Goal: Communication & Community: Answer question/provide support

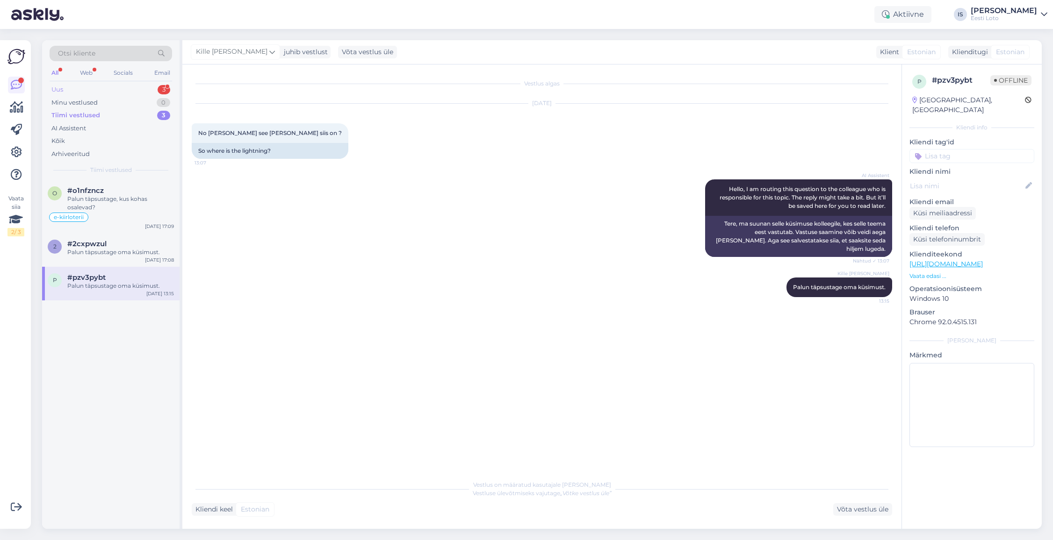
click at [86, 92] on div "Uus 3" at bounding box center [111, 89] width 122 height 13
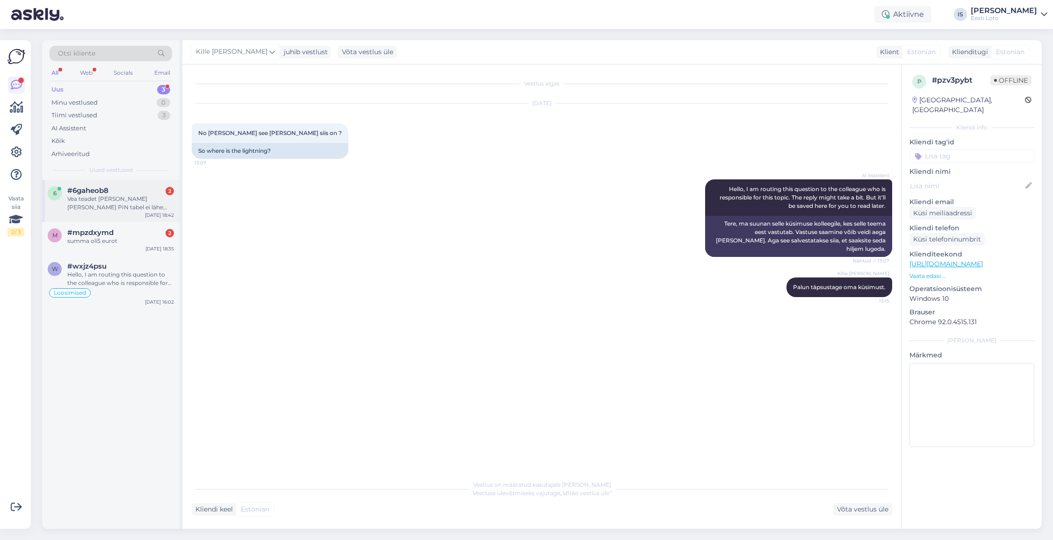
click at [126, 202] on div "Vea teadet [PERSON_NAME] [PERSON_NAME] PIN tabel ei lähe eest, restart telef te…" at bounding box center [120, 203] width 107 height 17
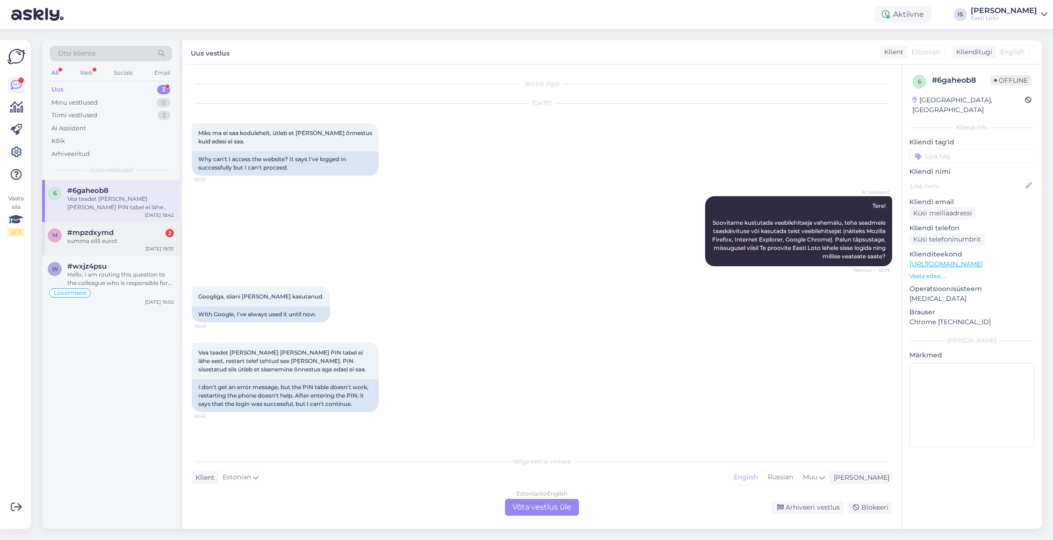
click at [91, 241] on div "summa oli5 eurot" at bounding box center [120, 241] width 107 height 8
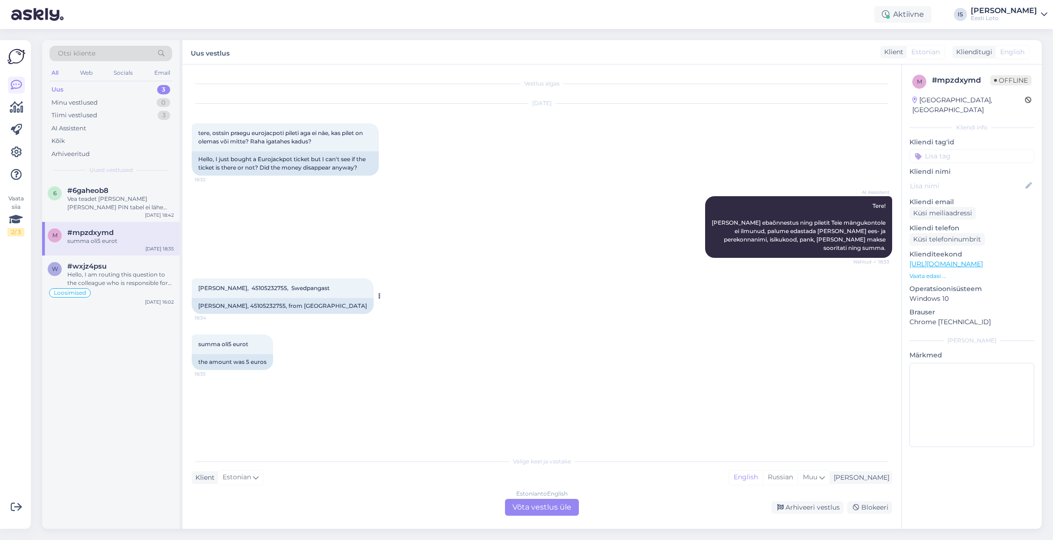
click at [248, 286] on span "[PERSON_NAME], 45105232755, Swedpangast" at bounding box center [263, 288] width 131 height 7
copy span "45105232755"
click at [550, 510] on div "Estonian to English Võta vestlus üle" at bounding box center [542, 507] width 74 height 17
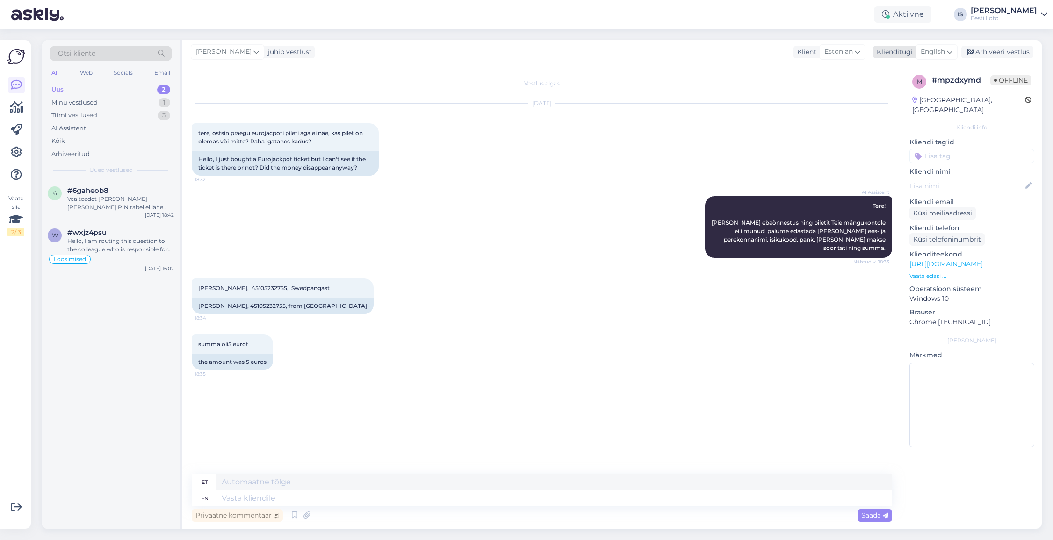
click at [934, 54] on span "English" at bounding box center [932, 52] width 24 height 10
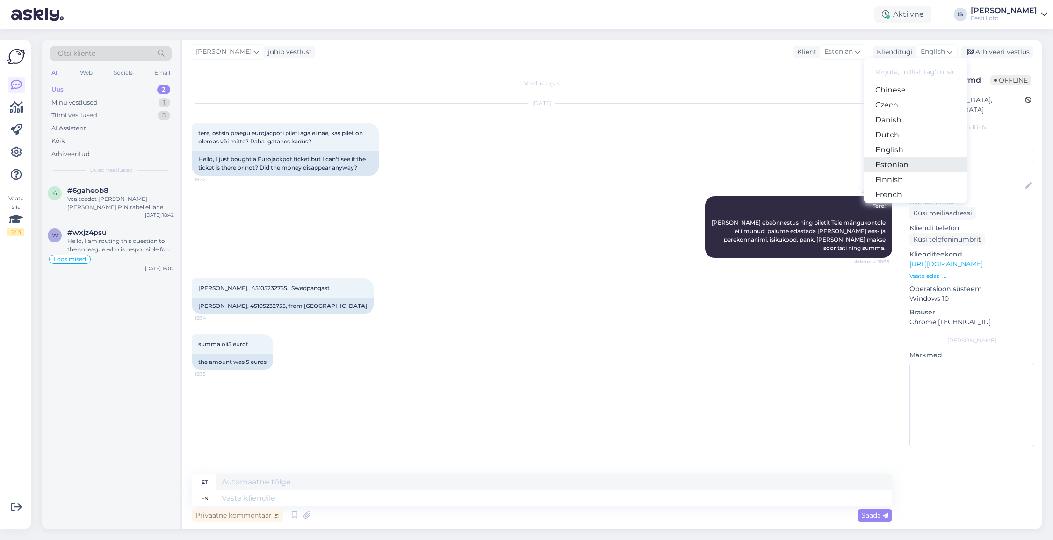
click at [913, 163] on link "Estonian" at bounding box center [915, 165] width 103 height 15
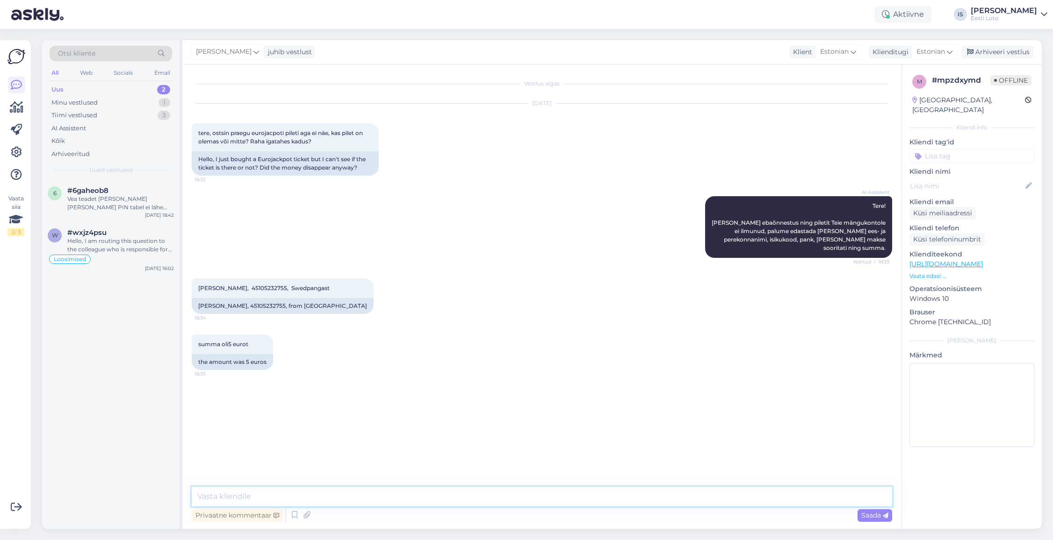
click at [489, 502] on textarea at bounding box center [542, 497] width 700 height 20
click at [535, 498] on textarea "Tere. Näeme Teie kontolt, et olete teinud 5€ sissemakse ja ostnud Viking Loto n…" at bounding box center [542, 497] width 700 height 20
click at [606, 502] on textarea "Tere. Näeme Teie kontolt, et olete teinud 5€ sissemakse ja ostnud Viking Loto n…" at bounding box center [542, 497] width 700 height 20
click at [470, 496] on textarea "Tere. Näeme Teie kontolt, et olete teinud 5€ sissemakse ja ostnud Viking Loto n…" at bounding box center [542, 497] width 700 height 20
click at [676, 498] on textarea "Tere. Näeme Teie kontolt, et olete teinud 5€ sissemakse ja ostnud Vikinglotto n…" at bounding box center [542, 497] width 700 height 20
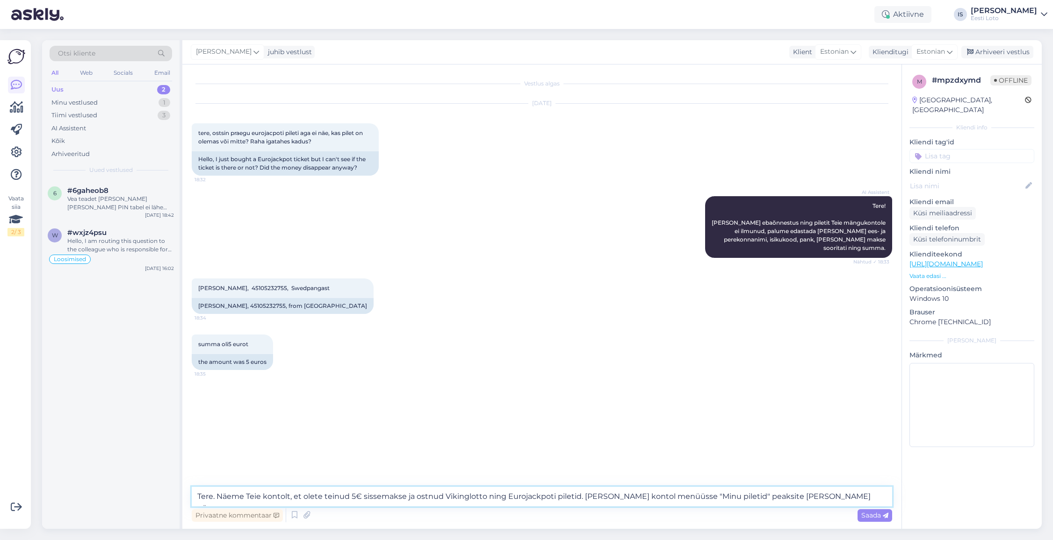
type textarea "Tere. Näeme Teie kontolt, et olete teinud 5€ sissemakse ja ostnud Vikinglotto n…"
click at [950, 149] on input at bounding box center [971, 156] width 125 height 14
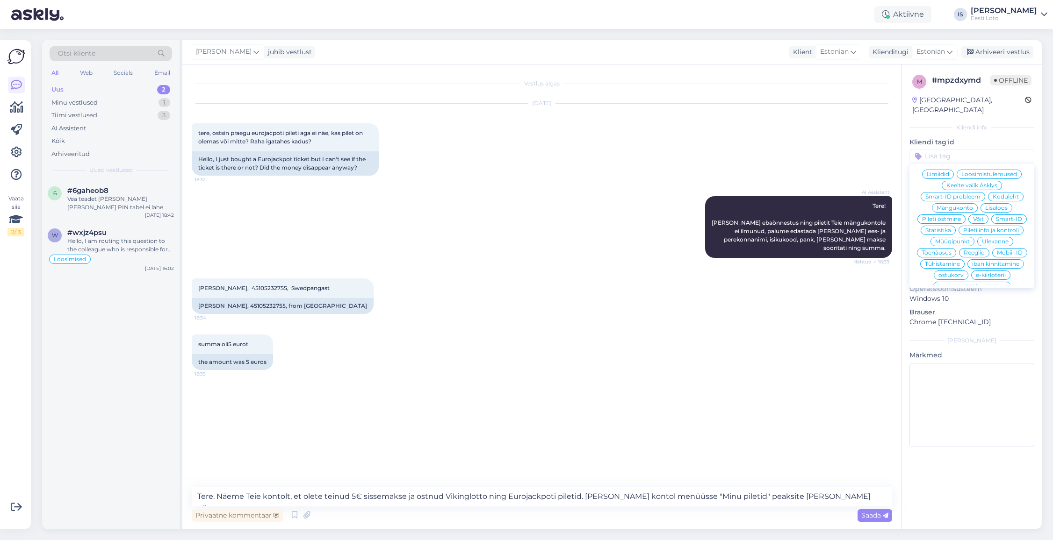
scroll to position [207, 0]
click at [955, 207] on span "Pileti ostmine" at bounding box center [941, 210] width 39 height 6
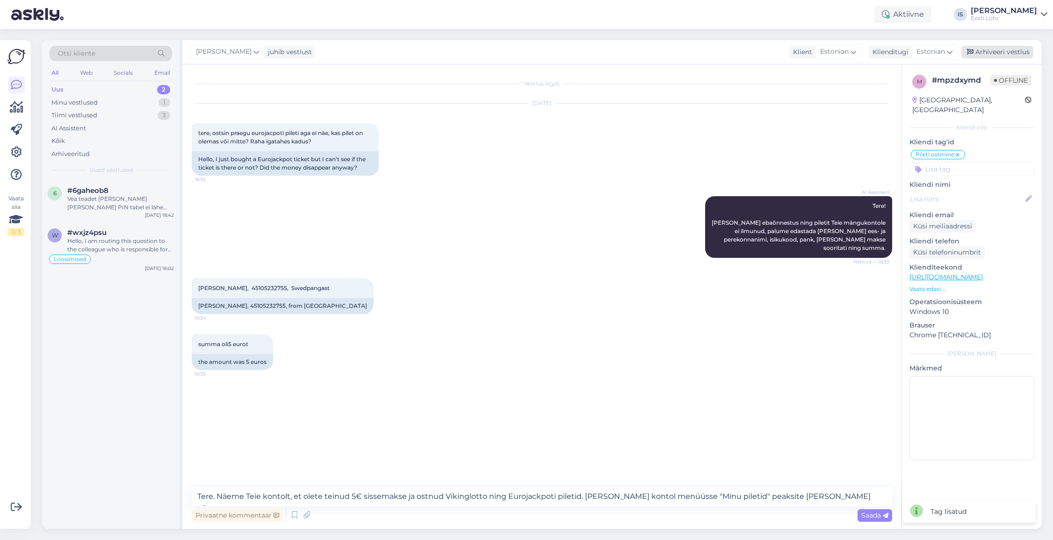
click at [1013, 50] on div "Arhiveeri vestlus" at bounding box center [997, 52] width 72 height 13
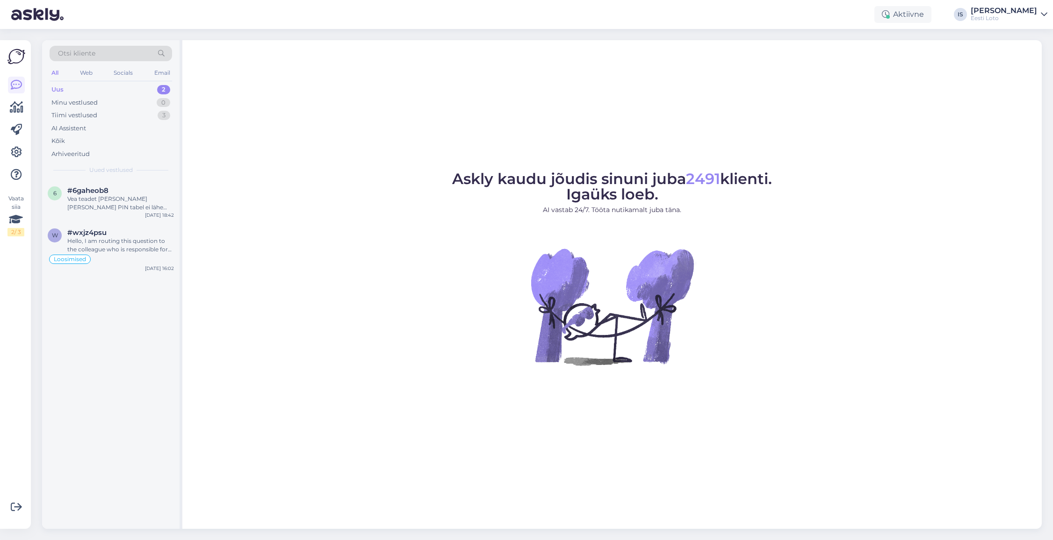
click at [57, 89] on div "Uus" at bounding box center [57, 89] width 12 height 9
click at [122, 204] on div "Vea teadet [PERSON_NAME] [PERSON_NAME] PIN tabel ei lähe eest, restart telef te…" at bounding box center [120, 203] width 107 height 17
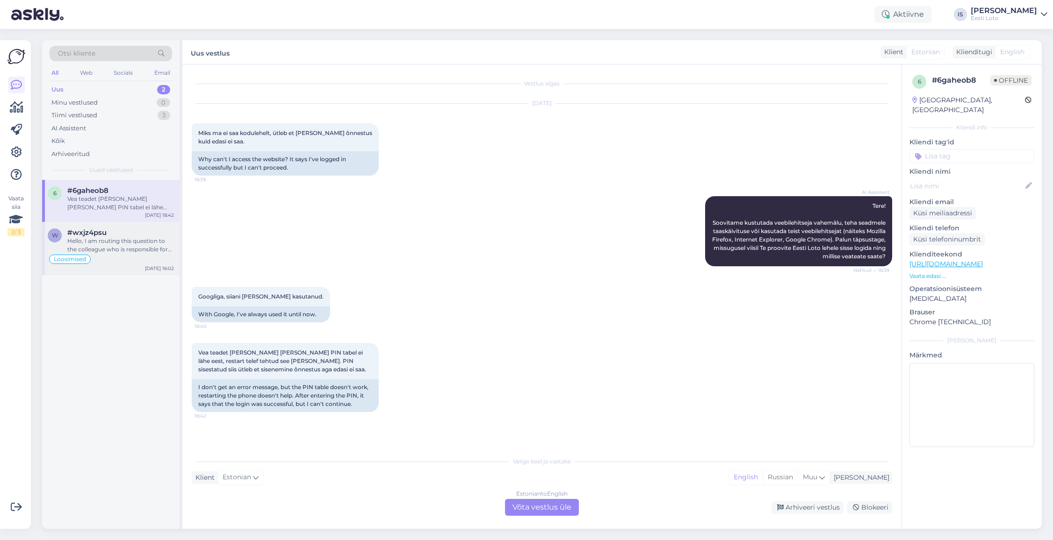
click at [121, 247] on div "Hello, I am routing this question to the colleague who is responsible for this …" at bounding box center [120, 245] width 107 height 17
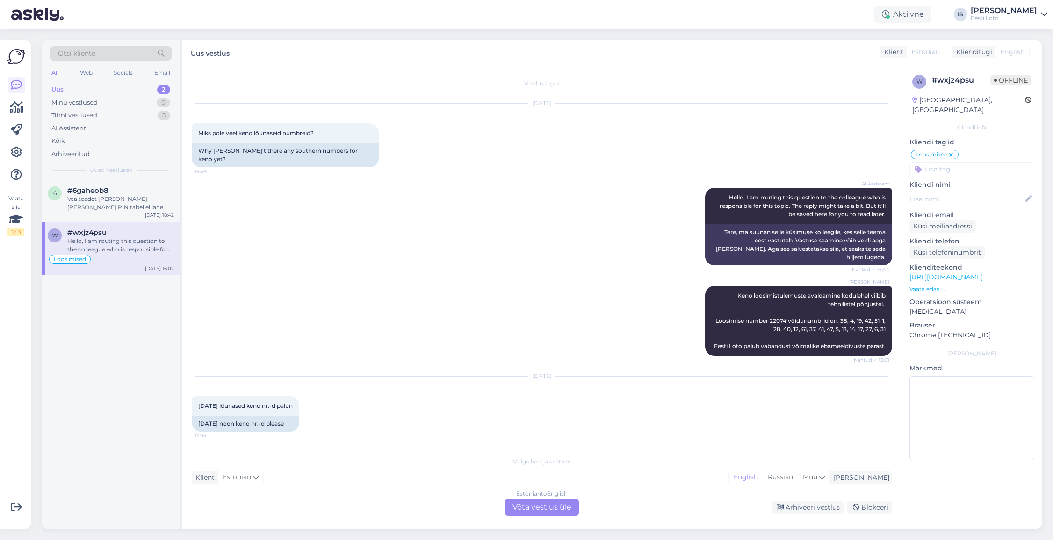
scroll to position [1855, 0]
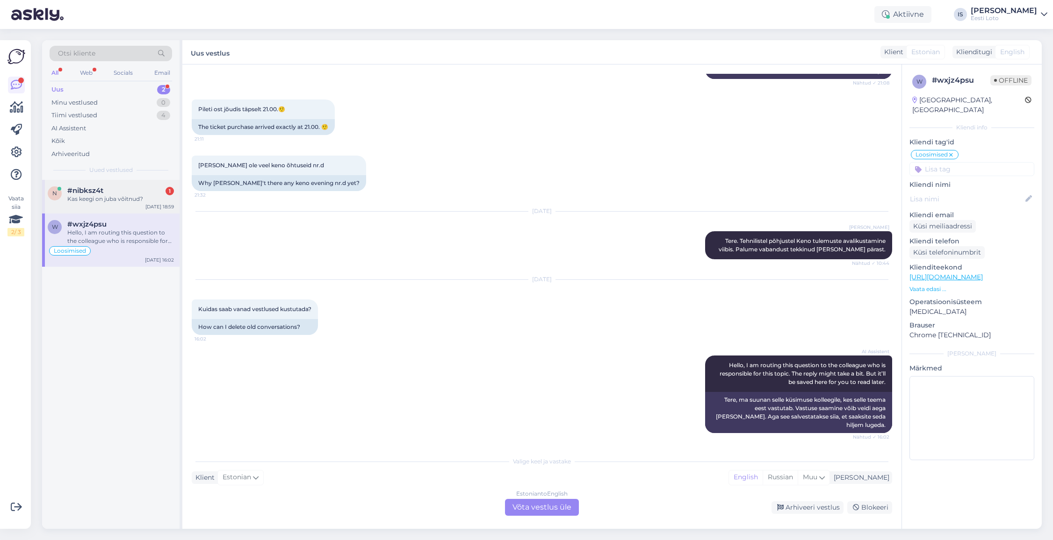
click at [96, 199] on div "Kas keegi on juba võitnud?" at bounding box center [120, 199] width 107 height 8
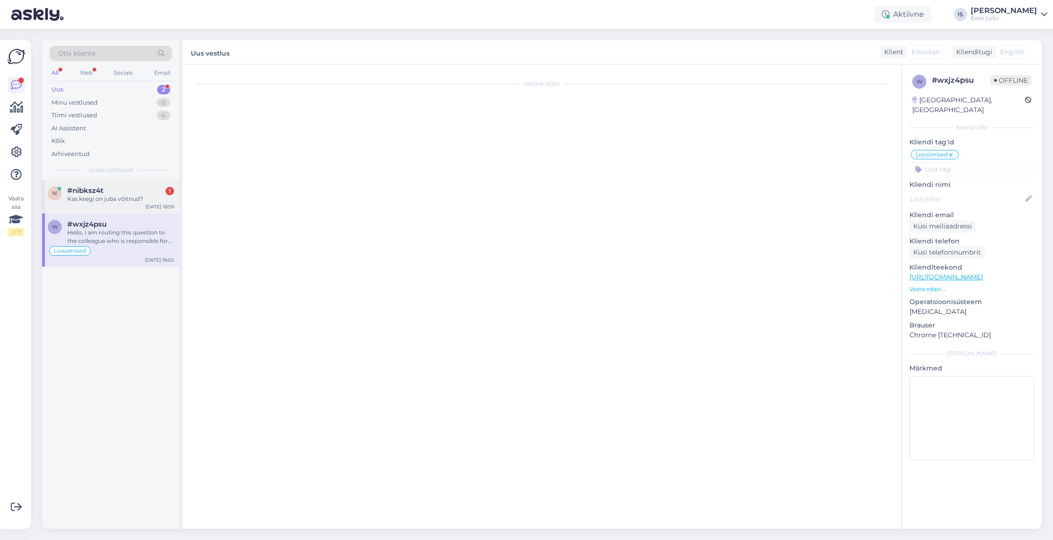
scroll to position [0, 0]
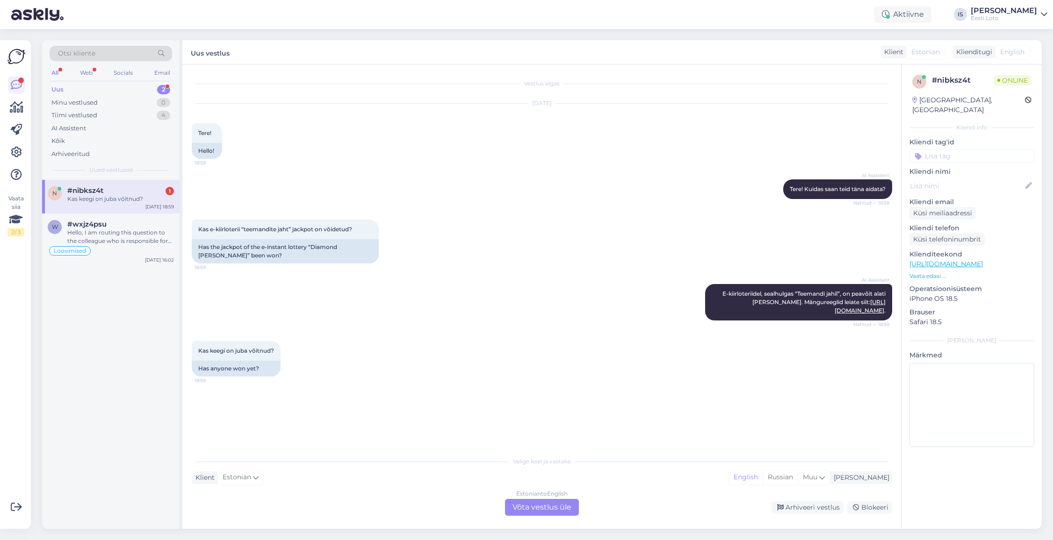
click at [73, 92] on div "Uus 2" at bounding box center [111, 89] width 122 height 13
click at [106, 236] on div "Hello, I am routing this question to the colleague who is responsible for this …" at bounding box center [120, 237] width 107 height 17
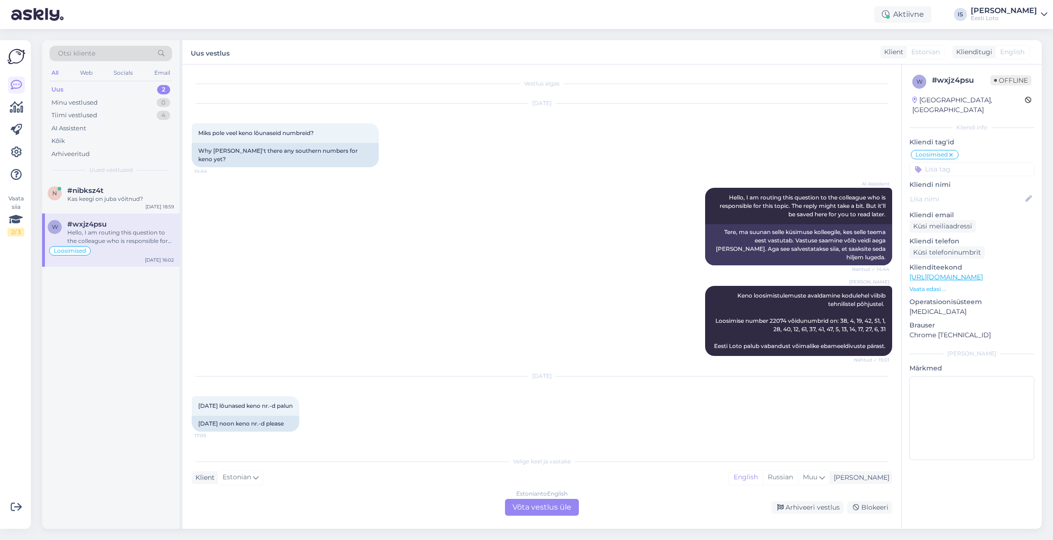
scroll to position [1855, 0]
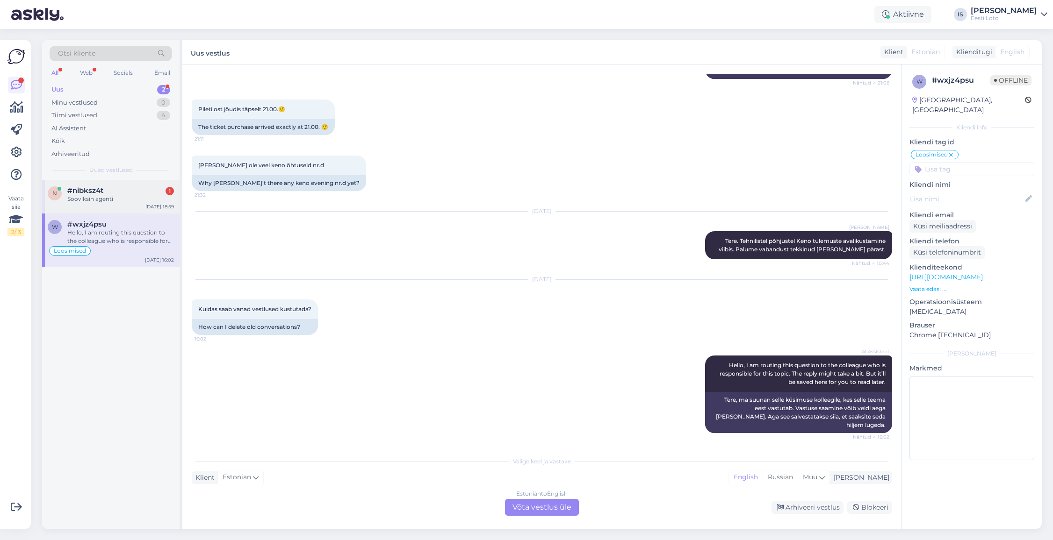
click at [96, 196] on div "Sooviksin agenti" at bounding box center [120, 199] width 107 height 8
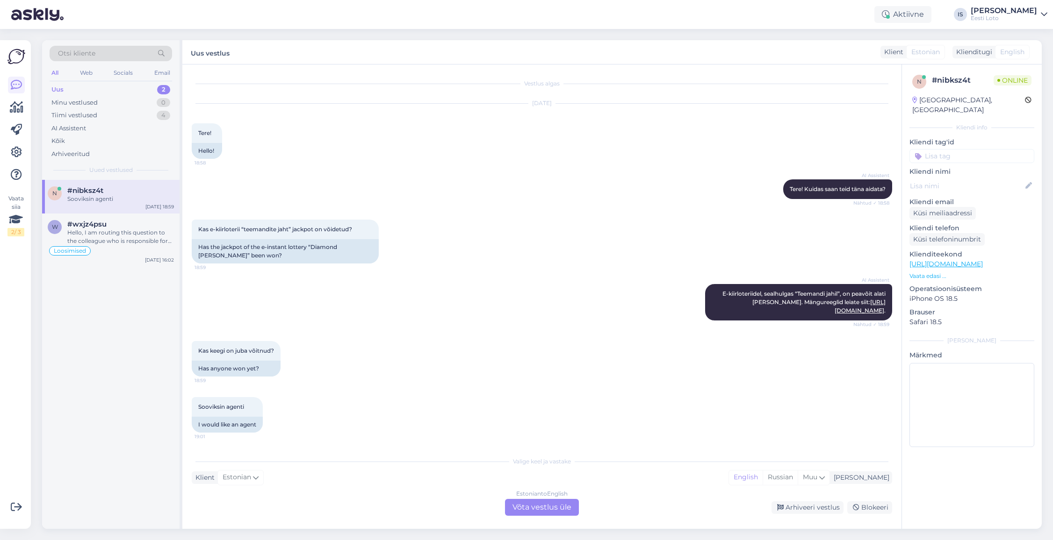
scroll to position [0, 0]
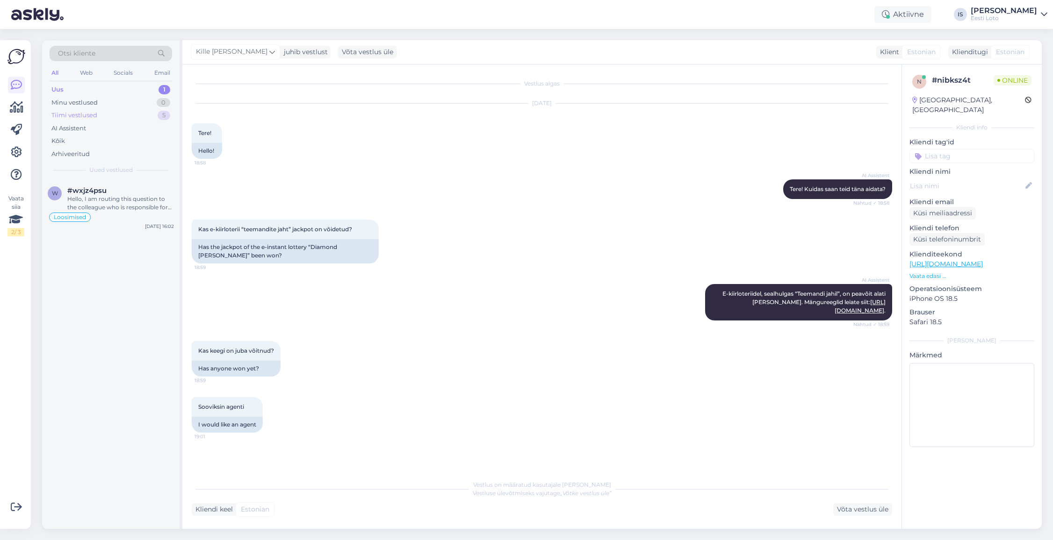
click at [93, 115] on div "Tiimi vestlused" at bounding box center [74, 115] width 46 height 9
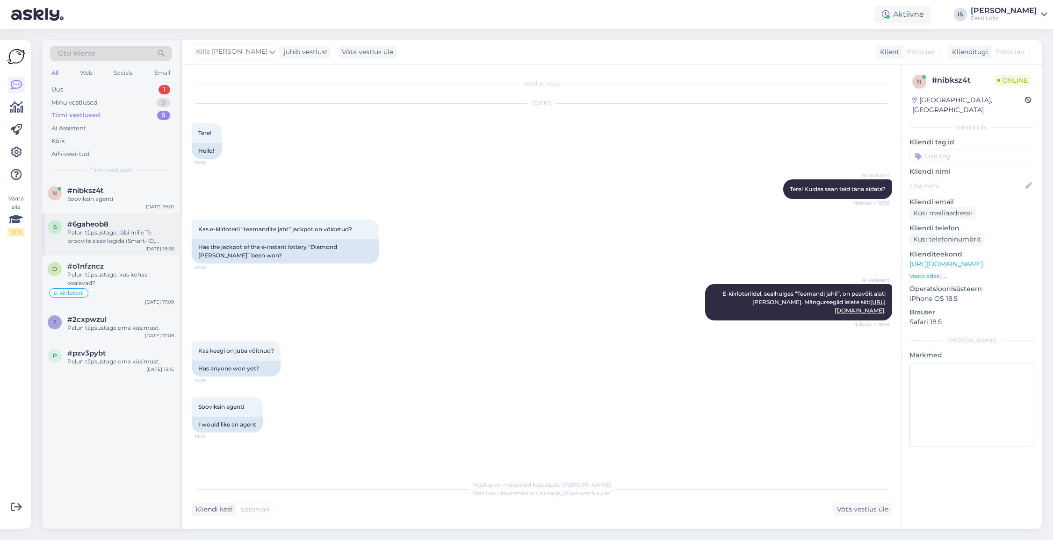
click at [118, 236] on div "Palun täpsustage, läbi mille Te proovite sisse logida (Smart-ID, Mobiil-ID, ID-…" at bounding box center [120, 237] width 107 height 17
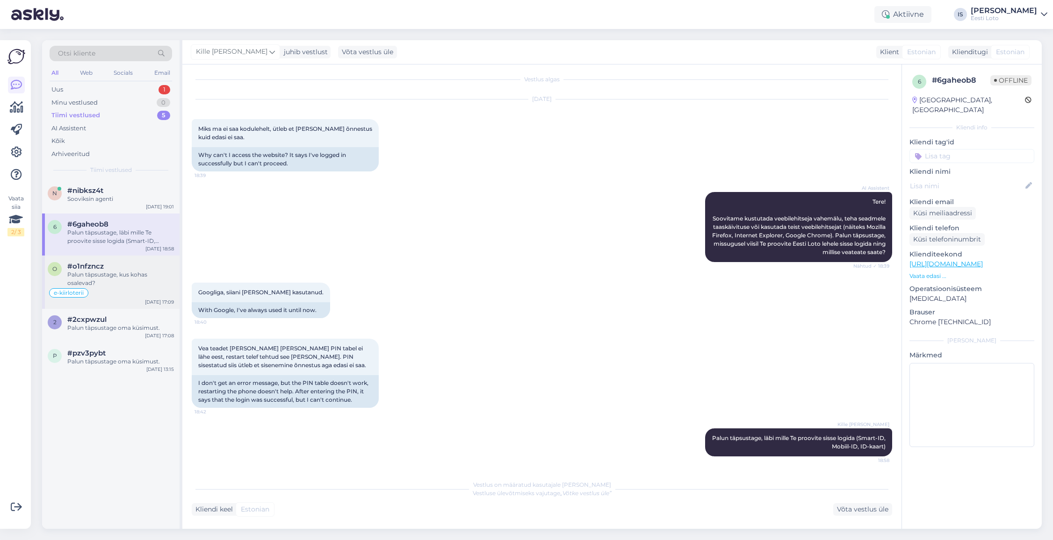
click at [99, 277] on div "Palun täpsustage, kus kohas osalevad?" at bounding box center [120, 279] width 107 height 17
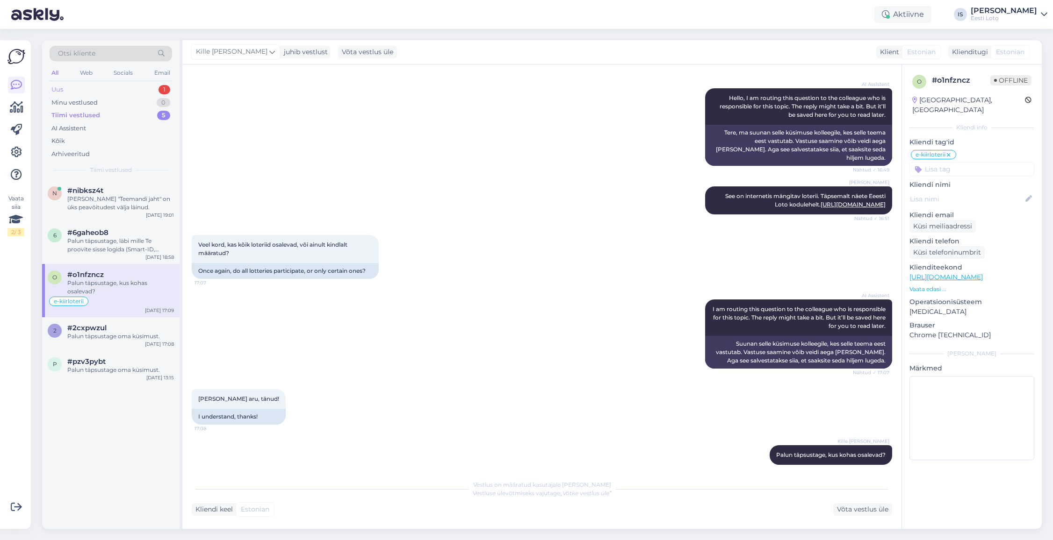
click at [73, 87] on div "Uus 1" at bounding box center [111, 89] width 122 height 13
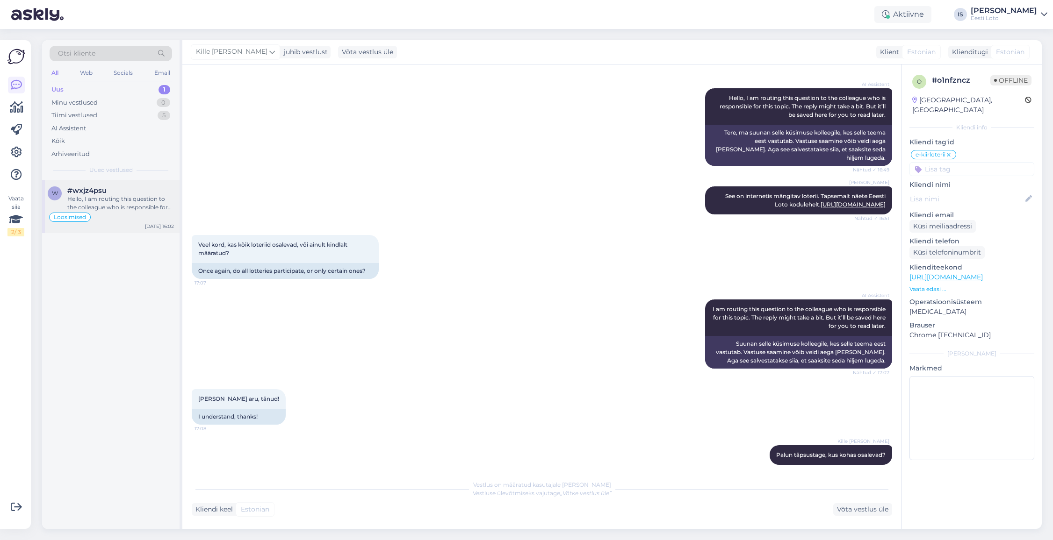
click at [125, 203] on div "Hello, I am routing this question to the colleague who is responsible for this …" at bounding box center [120, 203] width 107 height 17
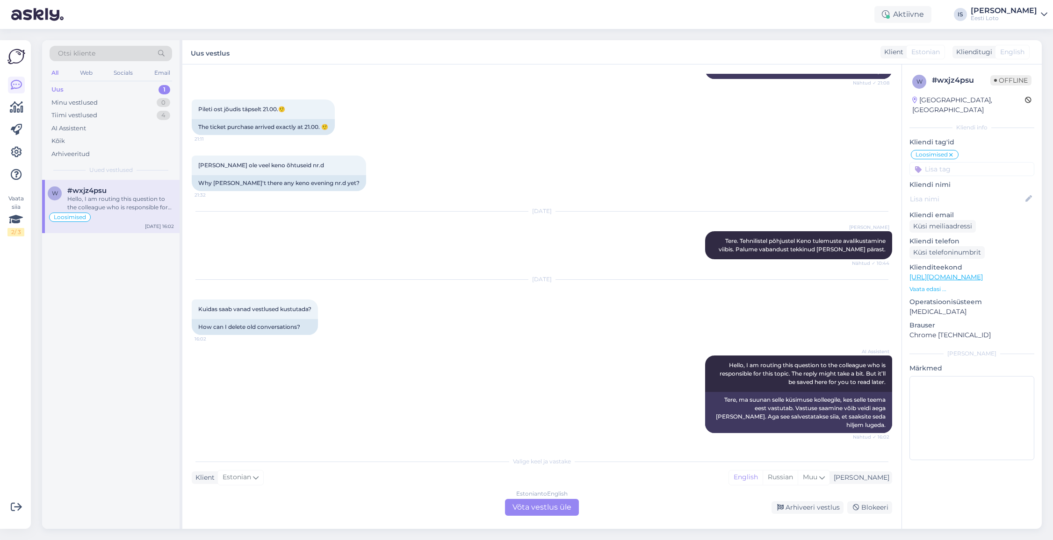
click at [103, 87] on div "Uus 1" at bounding box center [111, 89] width 122 height 13
click at [114, 200] on div "Hello, I am routing this question to the colleague who is responsible for this …" at bounding box center [120, 203] width 107 height 17
click at [75, 113] on div "Tiimi vestlused" at bounding box center [74, 115] width 46 height 9
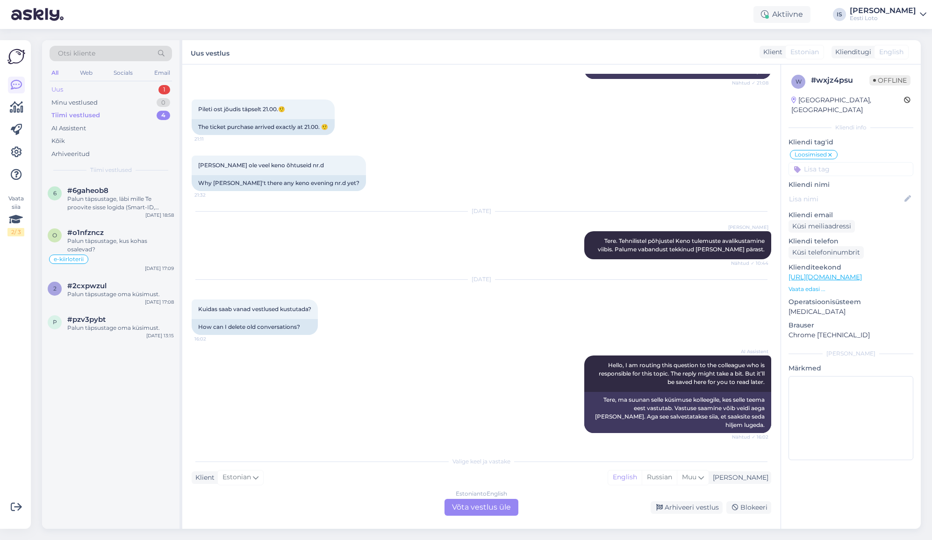
click at [66, 91] on div "Uus 1" at bounding box center [111, 89] width 122 height 13
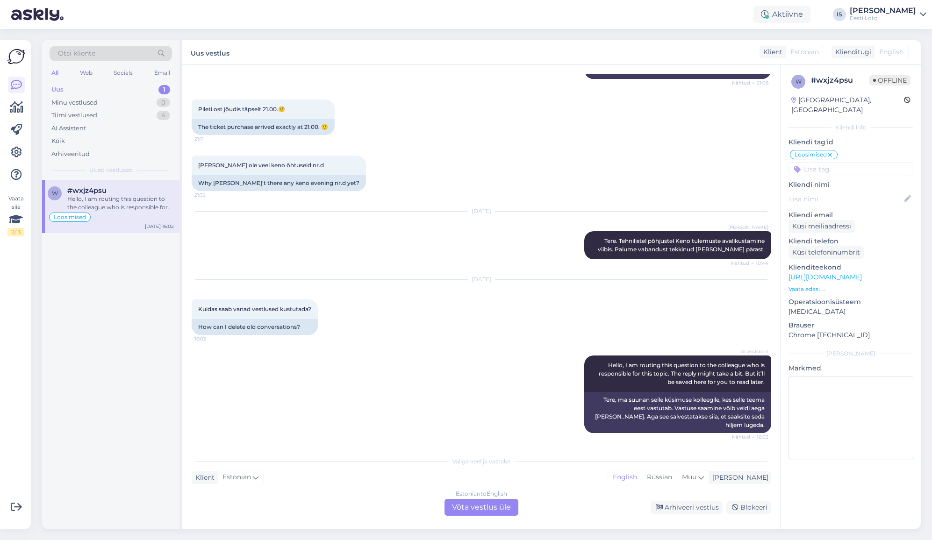
click at [102, 199] on div "Hello, I am routing this question to the colleague who is responsible for this …" at bounding box center [120, 203] width 107 height 17
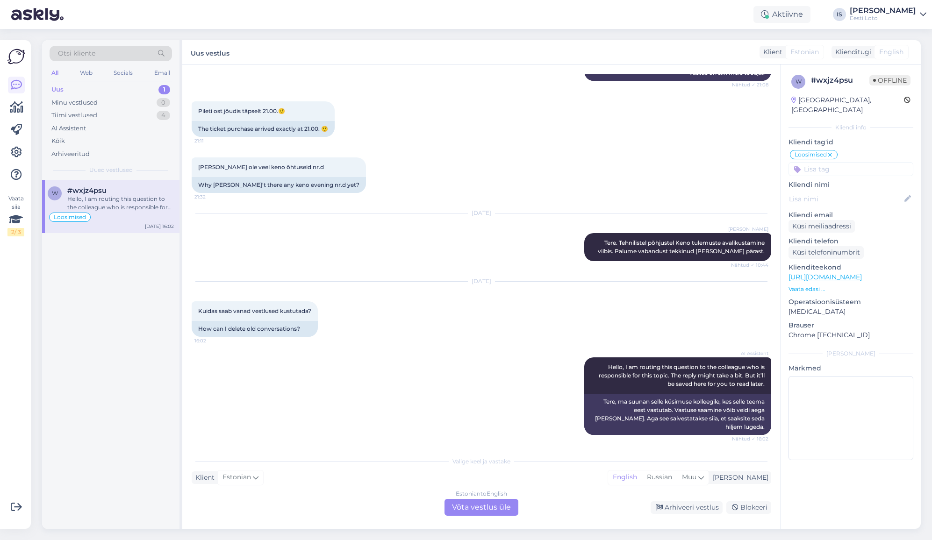
scroll to position [1844, 0]
